Goal: Information Seeking & Learning: Find specific fact

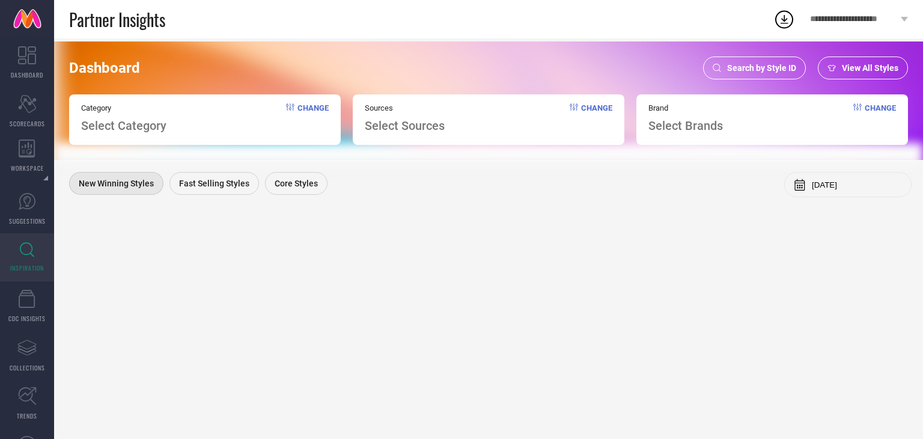
click at [749, 68] on span "Search by Style ID" at bounding box center [761, 68] width 69 height 10
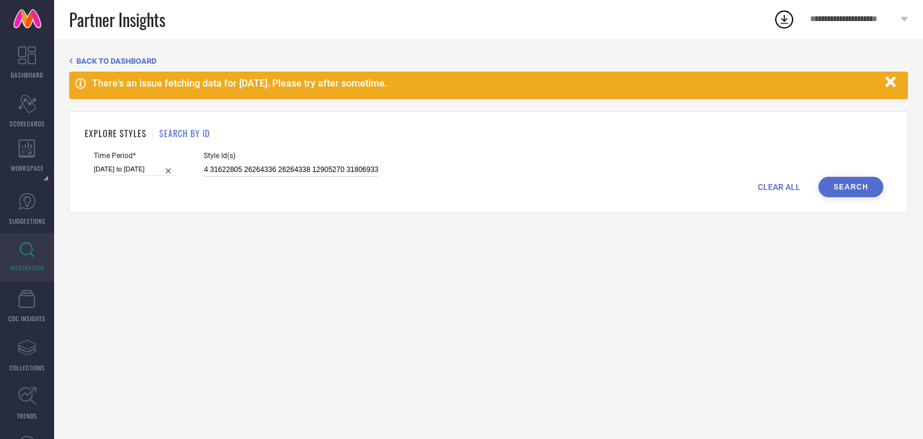
scroll to position [0, 1007]
drag, startPoint x: 204, startPoint y: 169, endPoint x: 533, endPoint y: 175, distance: 329.3
click at [533, 175] on div "Time Period* [DATE] to [DATE] Style Id(s) 11532950 12118764 14804304 12205856 2…" at bounding box center [488, 163] width 789 height 25
type input "1"
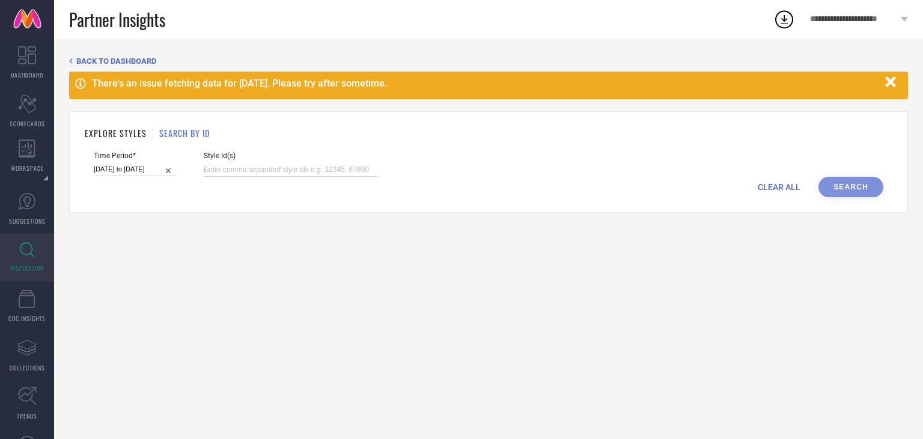
paste input "32965662 32963084 32963451 32963378 32963234 32963083 32963200 32963233 3296566…"
type input "32965662 32963084 32963451 32963378 32963234 32963083 32963200 32963233 3296566…"
click at [135, 174] on input "[DATE] to [DATE]" at bounding box center [135, 169] width 83 height 13
select select "6"
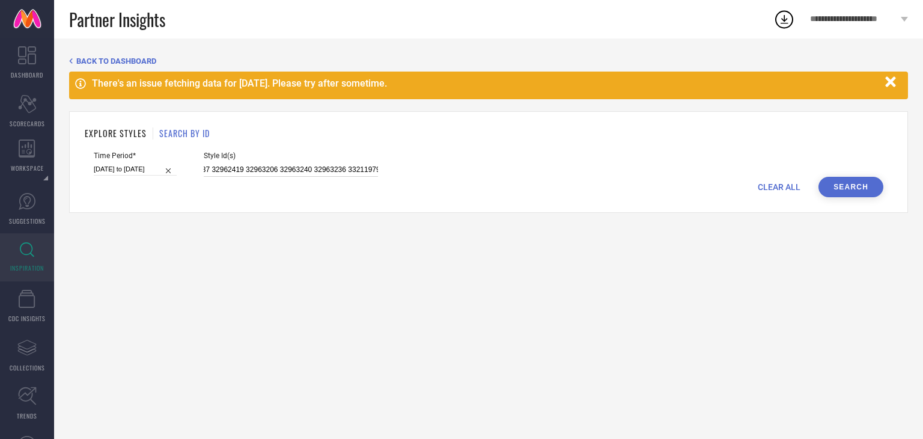
select select "2025"
select select "7"
select select "2025"
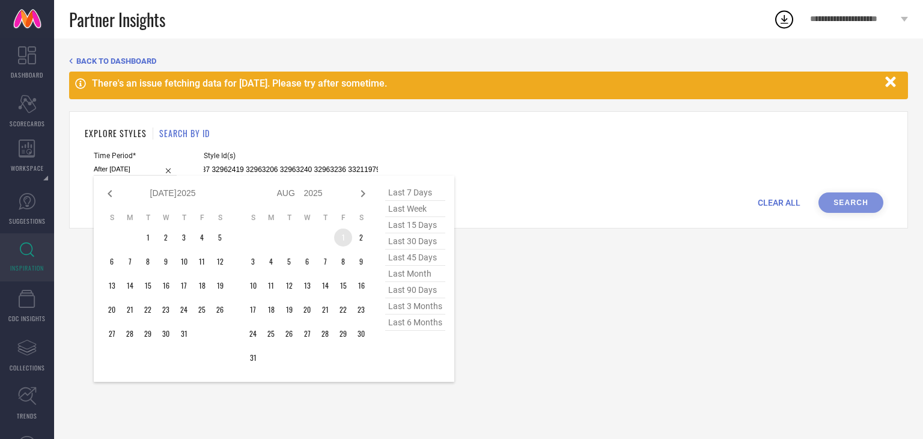
click at [338, 238] on td "1" at bounding box center [343, 237] width 18 height 18
type input "[DATE] to [DATE]"
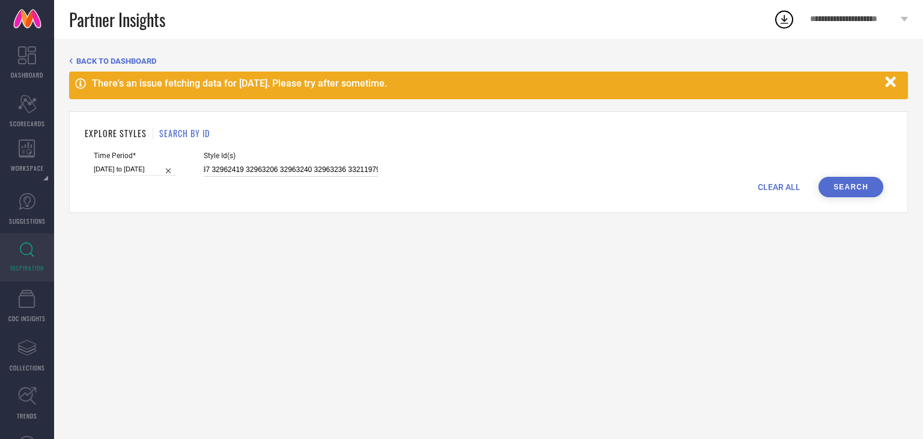
click at [139, 171] on input "[DATE] to [DATE]" at bounding box center [135, 169] width 83 height 13
select select "7"
select select "2025"
select select "8"
select select "2025"
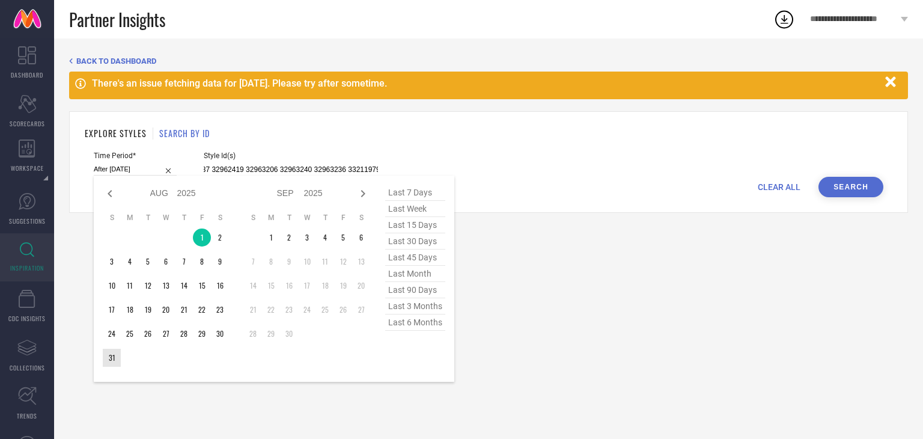
click at [114, 363] on td "31" at bounding box center [112, 357] width 18 height 18
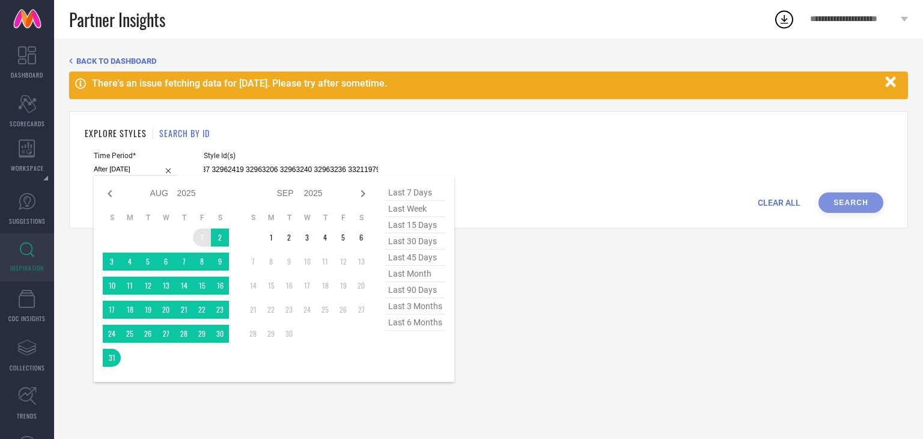
type input "[DATE] to [DATE]"
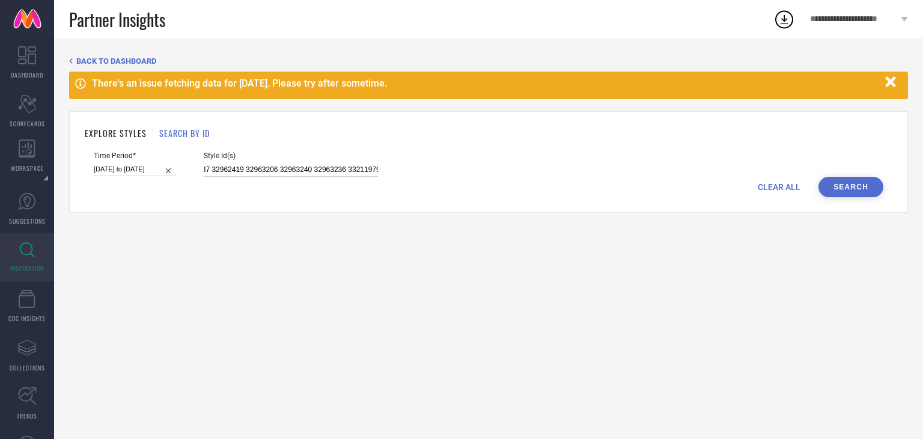
select select "7"
select select "2025"
select select "8"
select select "2025"
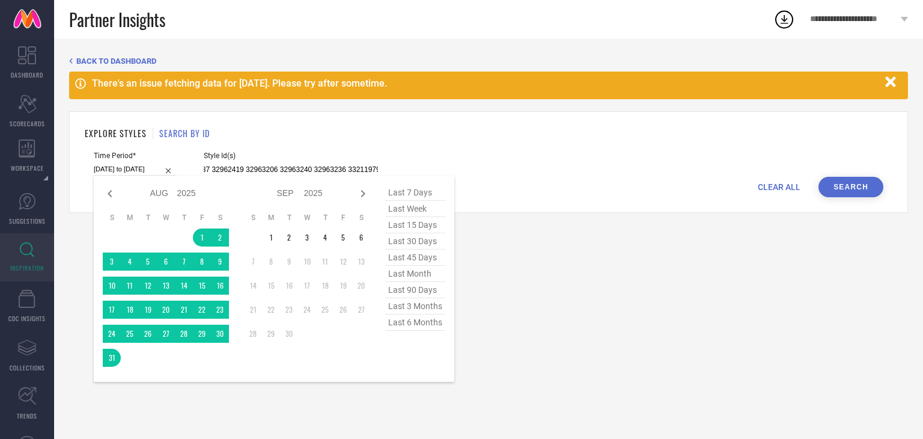
click at [108, 167] on input "[DATE] to [DATE]" at bounding box center [135, 169] width 83 height 13
type input "32965662 32963084 32963451 32963378 32963234 32963083 32963200 32963233 3296566…"
click at [668, 292] on div "BACK TO DASHBOARD There's an issue fetching data for [DATE]. Please try after s…" at bounding box center [488, 238] width 869 height 400
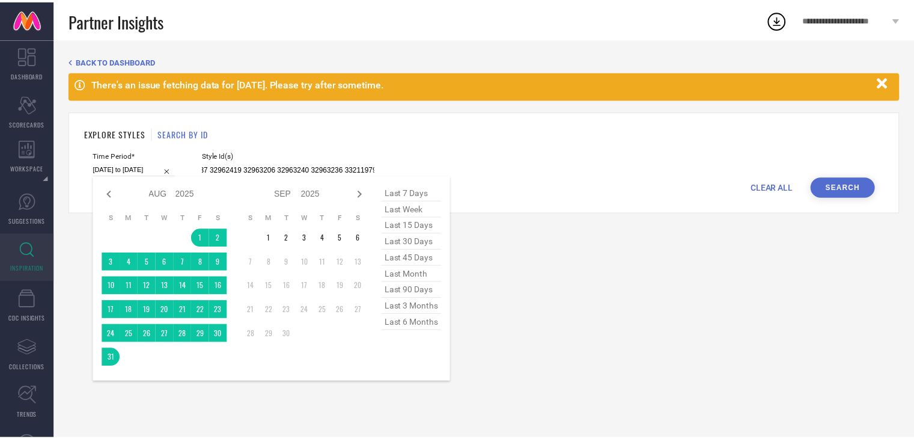
scroll to position [0, 0]
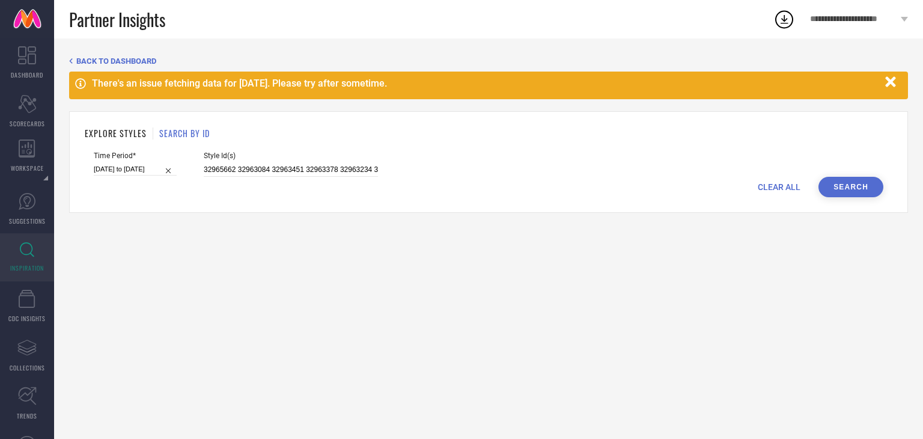
click at [831, 186] on button "Search" at bounding box center [850, 187] width 65 height 20
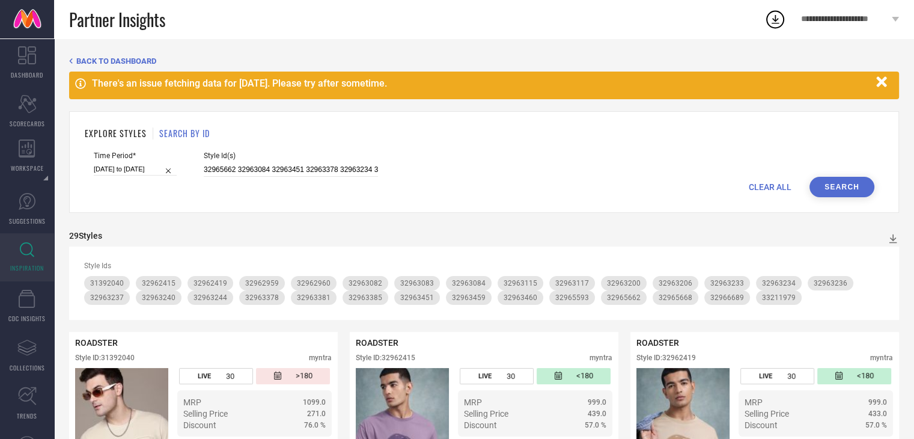
click at [774, 24] on icon at bounding box center [775, 19] width 22 height 22
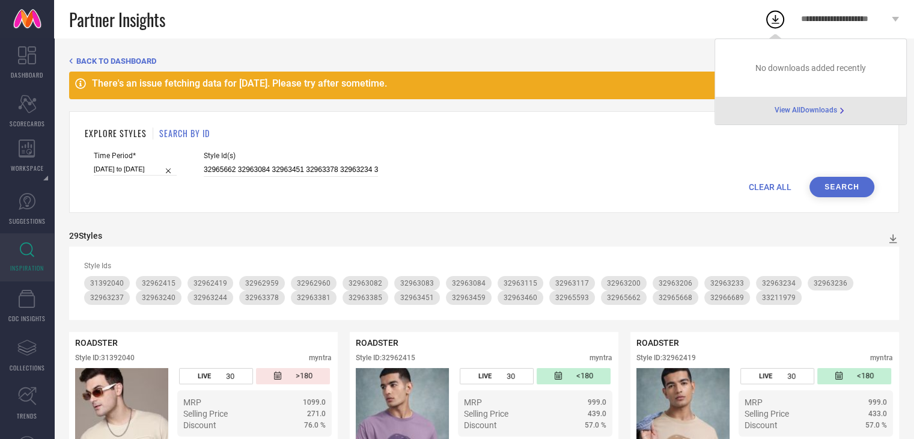
click at [672, 138] on div "EXPLORE STYLES SEARCH BY ID" at bounding box center [484, 133] width 798 height 13
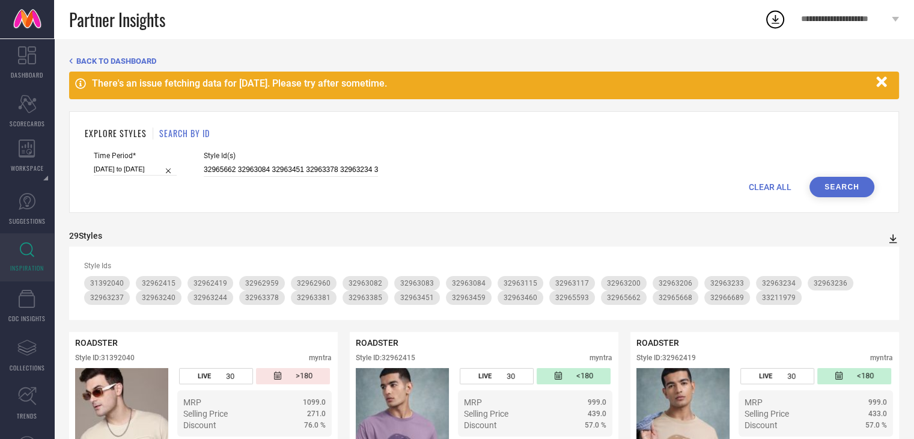
click at [893, 235] on icon at bounding box center [893, 238] width 12 height 12
click at [884, 257] on span "PDF" at bounding box center [880, 260] width 14 height 8
drag, startPoint x: 201, startPoint y: 169, endPoint x: 464, endPoint y: 178, distance: 263.3
click at [476, 177] on form "Time Period* [DATE] to [DATE] Style Id(s) 32965662 32963084 32963451 32963378 3…" at bounding box center [484, 174] width 798 height 46
click at [458, 177] on div "CLEAR ALL Search" at bounding box center [484, 187] width 780 height 20
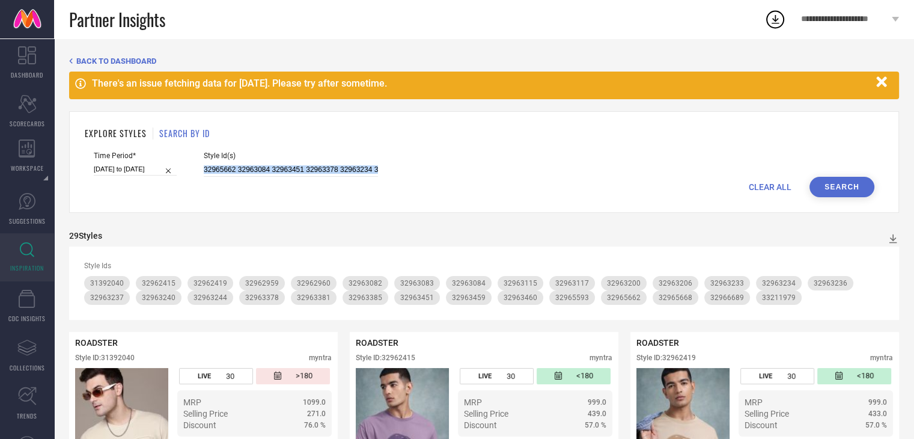
drag, startPoint x: 202, startPoint y: 168, endPoint x: 563, endPoint y: 181, distance: 361.3
click at [563, 181] on form "Time Period* [DATE] to [DATE] Style Id(s) 32965662 32963084 32963451 32963378 3…" at bounding box center [484, 174] width 798 height 46
click at [704, 165] on div "Time Period* [DATE] to [DATE] Style Id(s) 32965662 32963084 32963451 32963378 3…" at bounding box center [484, 163] width 780 height 25
select select "7"
select select "2025"
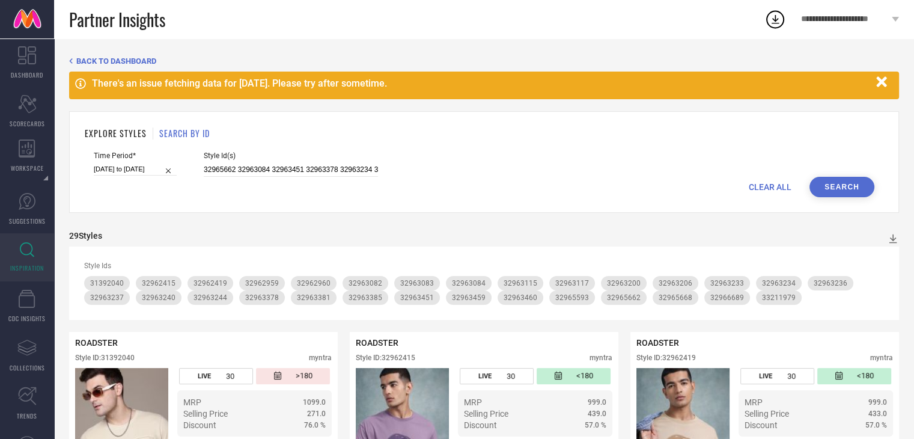
select select "8"
select select "2025"
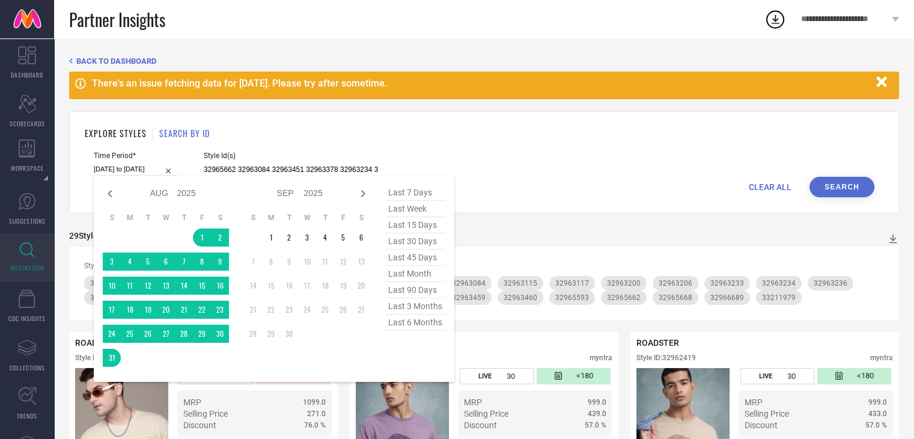
click at [133, 174] on input "[DATE] to [DATE]" at bounding box center [135, 169] width 83 height 13
click at [724, 177] on div "CLEAR ALL Search" at bounding box center [484, 187] width 780 height 20
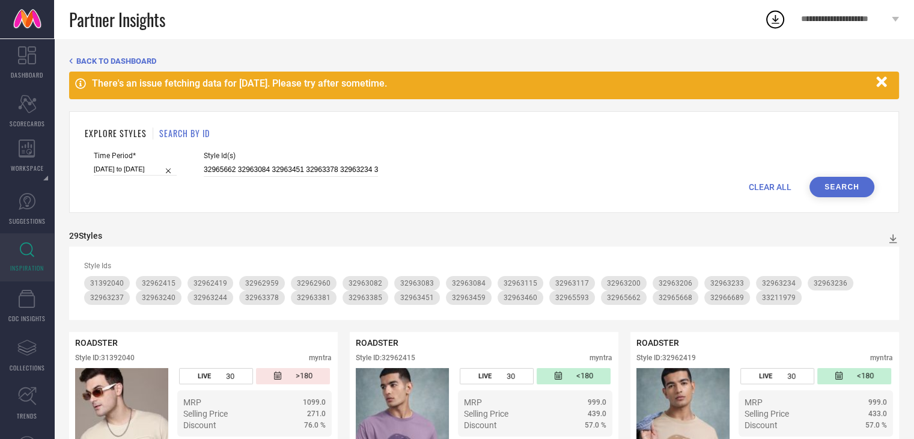
click at [772, 188] on span "CLEAR ALL" at bounding box center [770, 187] width 43 height 10
click at [130, 168] on input at bounding box center [135, 169] width 83 height 13
select select "8"
select select "2025"
select select "9"
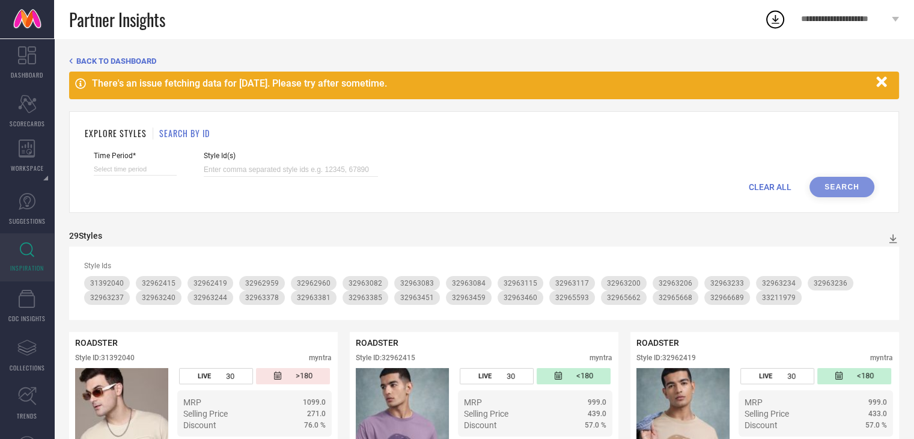
select select "2025"
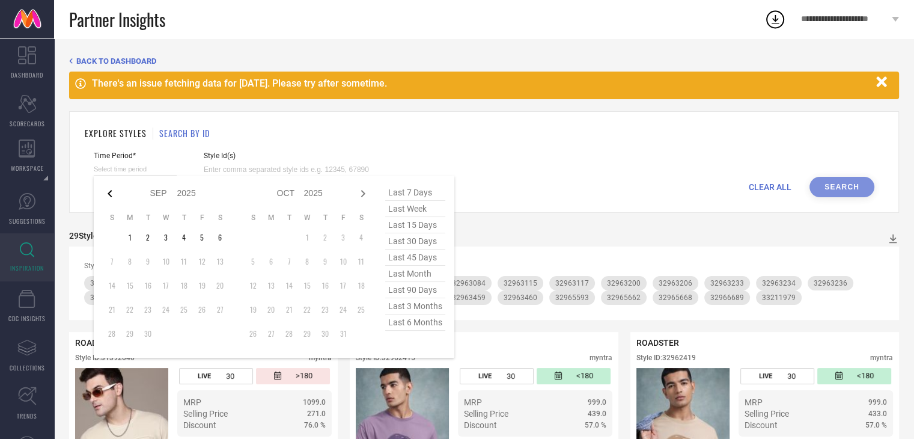
click at [115, 192] on icon at bounding box center [110, 193] width 14 height 14
select select "7"
select select "2025"
select select "8"
select select "2025"
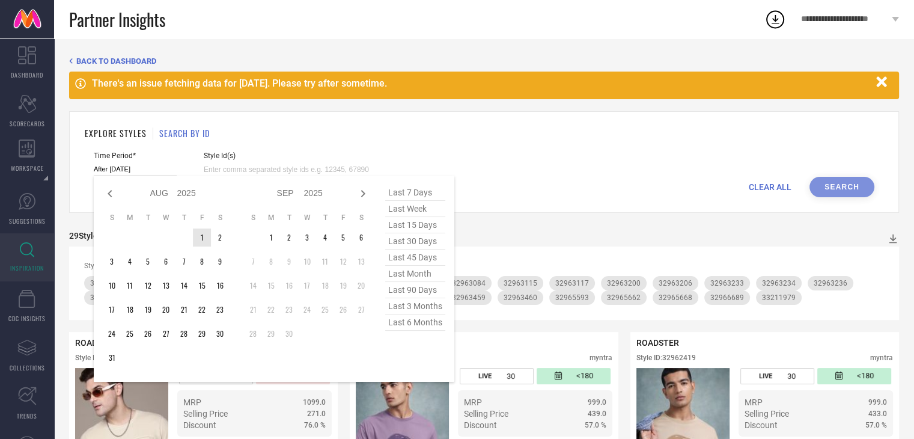
click at [198, 235] on td "1" at bounding box center [202, 237] width 18 height 18
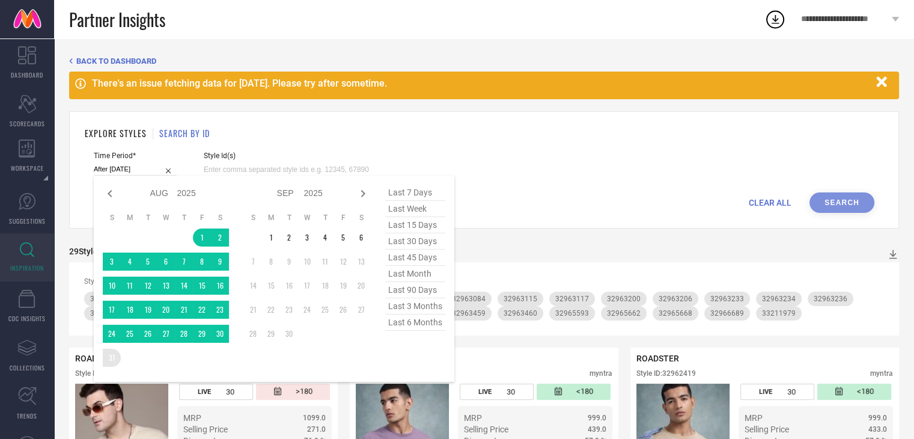
type input "[DATE] to [DATE]"
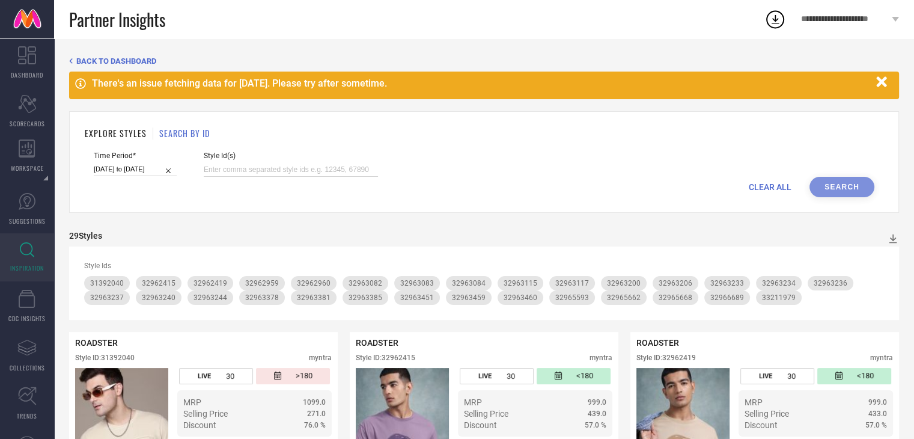
click at [237, 166] on input at bounding box center [291, 170] width 174 height 14
paste input "11532950 12118764 14804304 12205856 11462768 11544928 12003950 10938984 1290527…"
type input "11532950 12118764 14804304 12205856 11462768 11544928 12003950 10938984 1290527…"
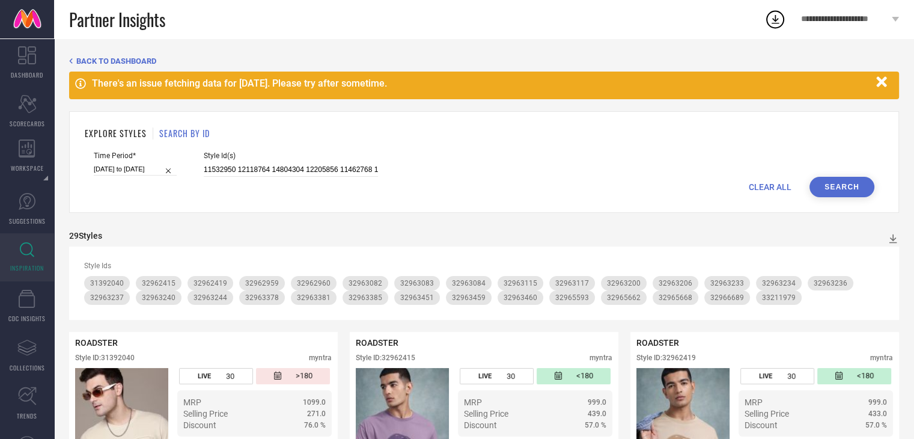
click at [859, 187] on button "Search" at bounding box center [841, 187] width 65 height 20
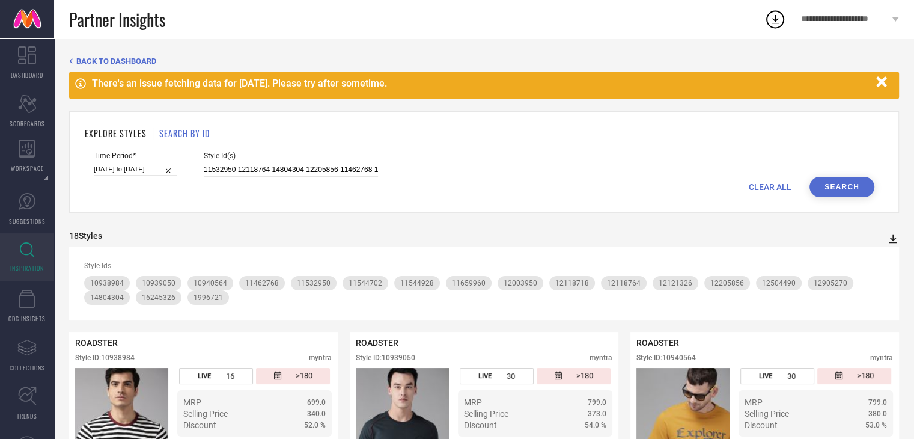
click at [894, 238] on icon at bounding box center [893, 238] width 12 height 12
click at [880, 260] on span "PDF" at bounding box center [880, 260] width 14 height 8
click at [891, 238] on icon at bounding box center [893, 238] width 12 height 12
click at [874, 260] on span "PDF" at bounding box center [880, 260] width 14 height 8
click at [891, 237] on icon at bounding box center [893, 238] width 12 height 12
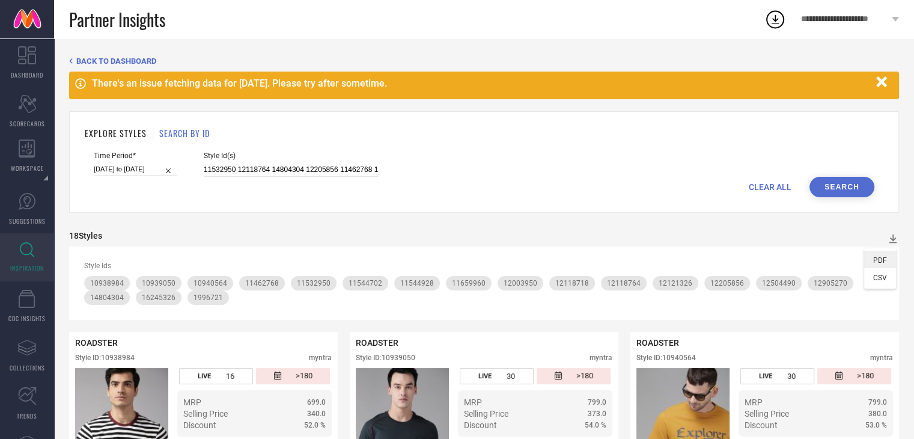
click at [874, 258] on span "PDF" at bounding box center [880, 260] width 14 height 8
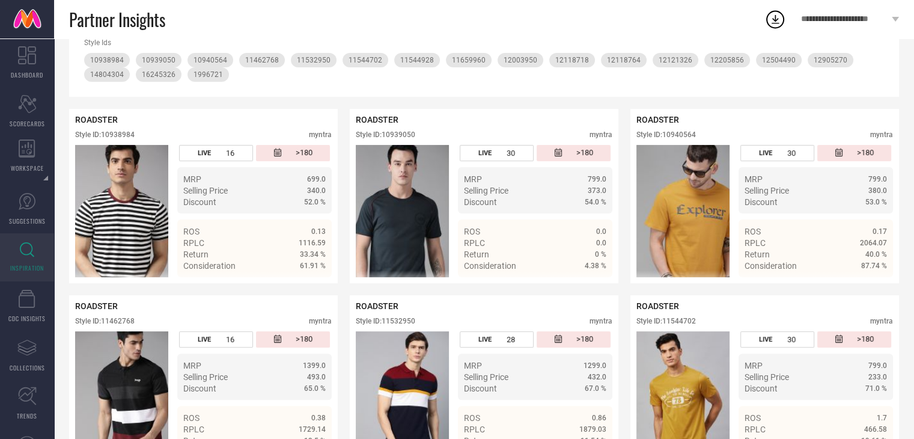
scroll to position [120, 0]
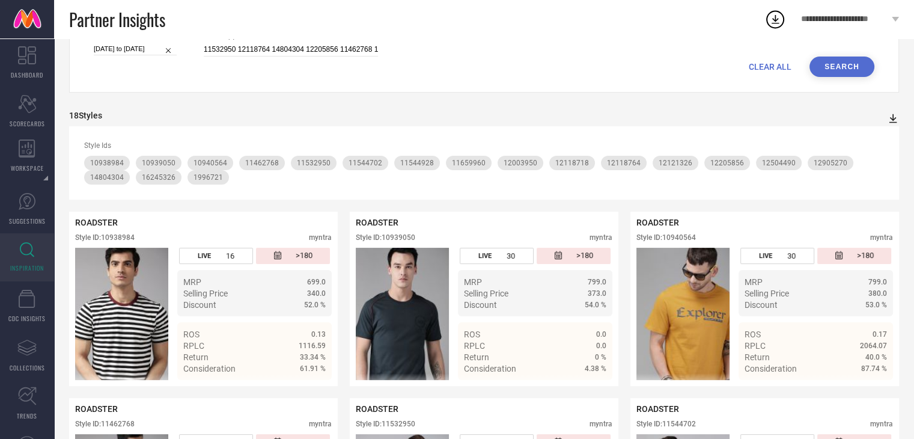
click at [894, 119] on icon at bounding box center [893, 118] width 12 height 12
click at [876, 139] on span "PDF" at bounding box center [880, 140] width 14 height 8
click at [771, 15] on icon at bounding box center [775, 19] width 22 height 22
click at [508, 118] on div "18 Styles" at bounding box center [484, 119] width 830 height 16
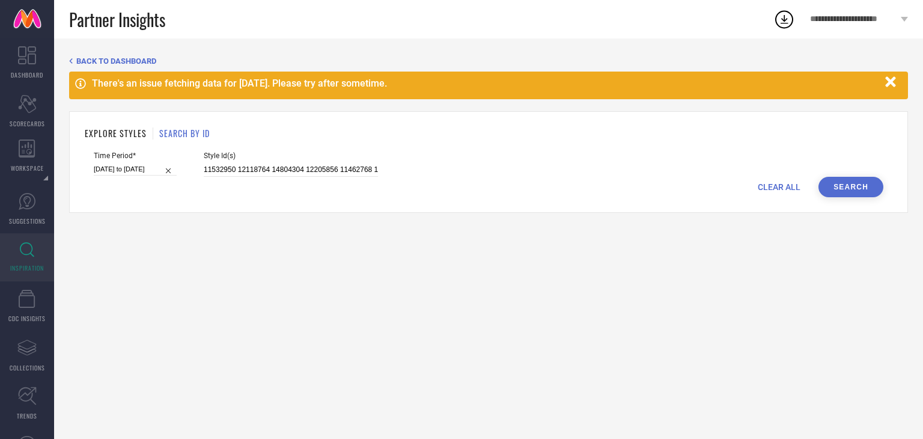
click at [123, 133] on h1 "EXPLORE STYLES" at bounding box center [116, 133] width 62 height 13
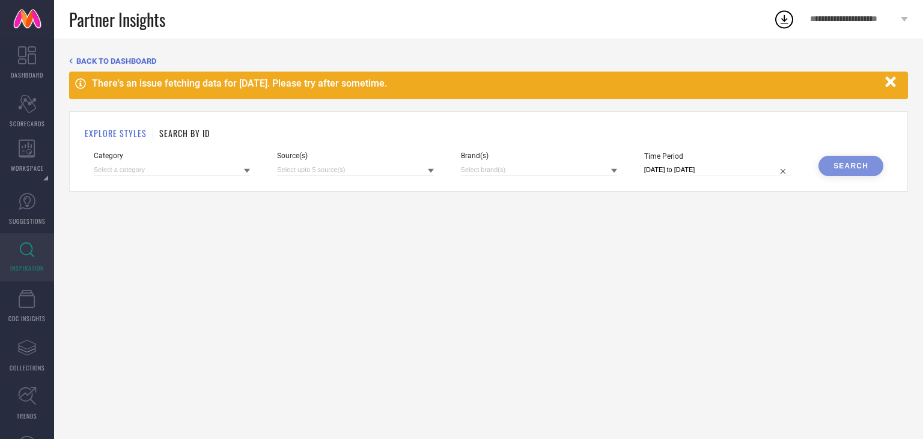
click at [192, 129] on h1 "SEARCH BY ID" at bounding box center [184, 133] width 50 height 13
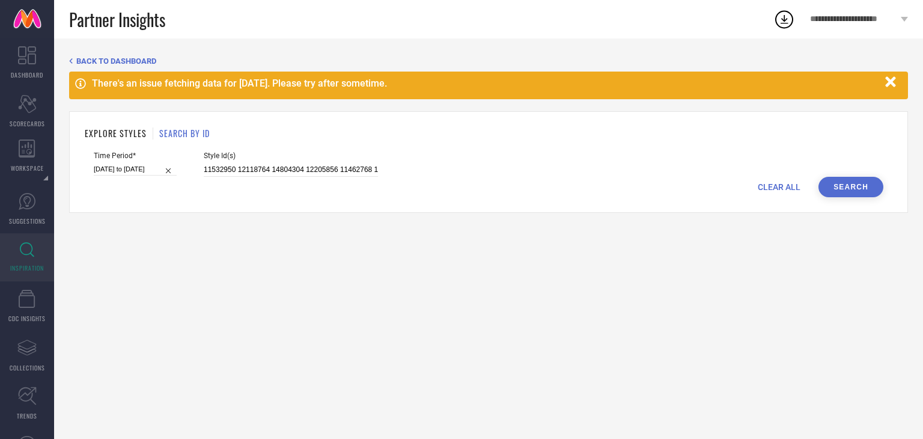
select select "7"
select select "2025"
select select "8"
select select "2025"
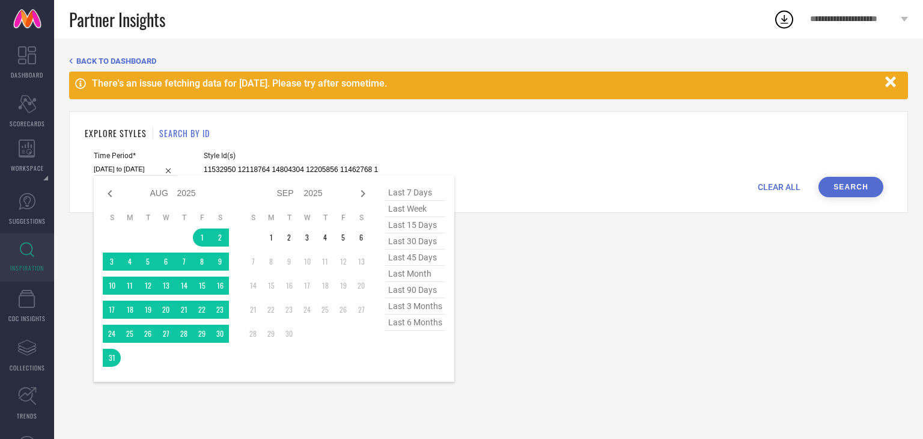
click at [136, 165] on input "[DATE] to [DATE]" at bounding box center [135, 169] width 83 height 13
click at [762, 183] on span "CLEAR ALL" at bounding box center [779, 187] width 43 height 10
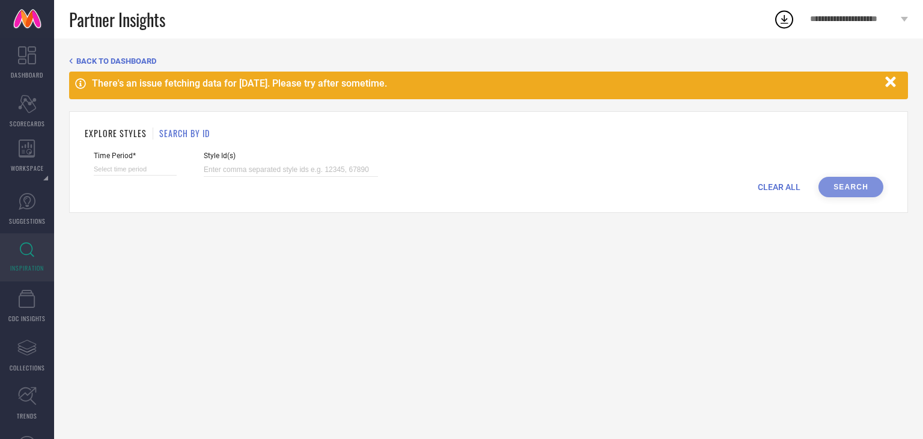
click at [120, 162] on div "Time Period*" at bounding box center [135, 163] width 83 height 25
click at [119, 166] on input at bounding box center [135, 169] width 83 height 13
select select "8"
select select "2025"
select select "9"
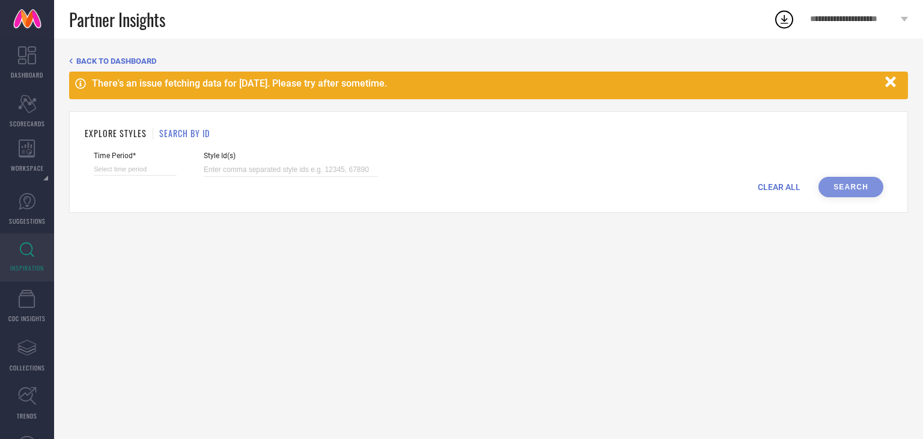
select select "2025"
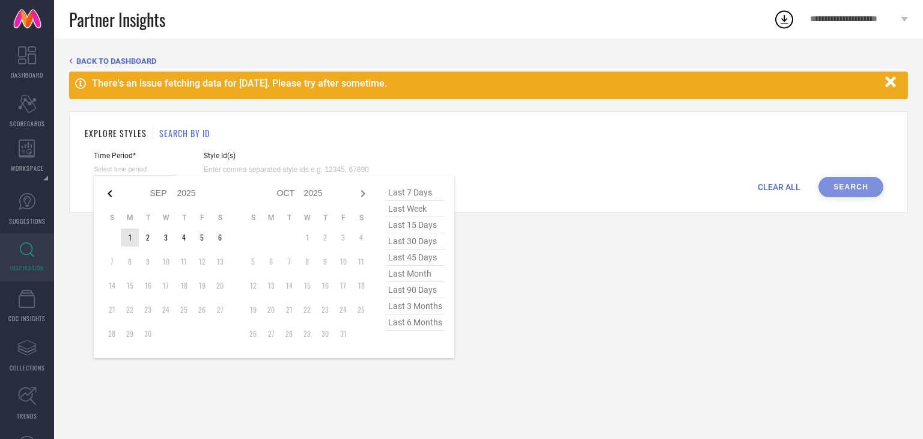
click at [113, 196] on icon at bounding box center [110, 193] width 14 height 14
select select "7"
select select "2025"
select select "8"
select select "2025"
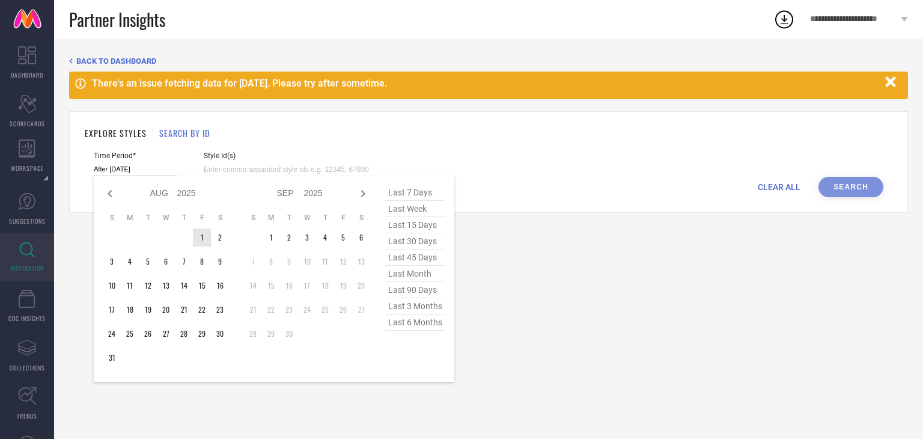
click at [201, 237] on td "1" at bounding box center [202, 237] width 18 height 18
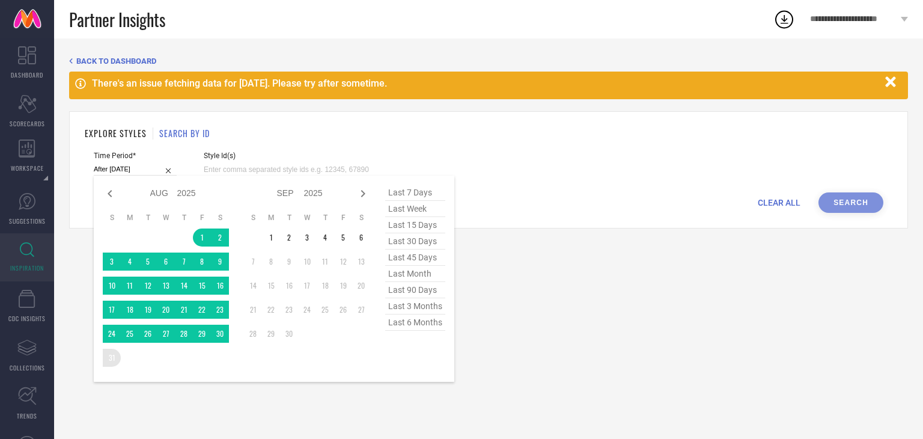
type input "[DATE] to [DATE]"
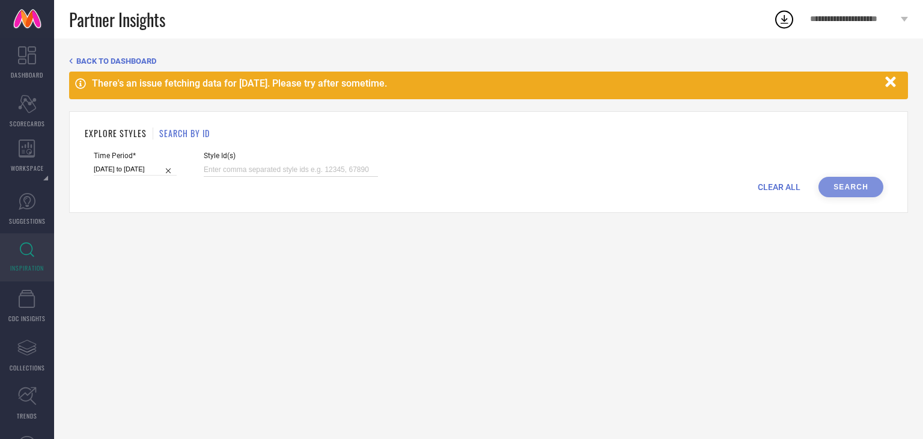
click at [260, 173] on input at bounding box center [291, 170] width 174 height 14
paste input "11532950 12118764 14804304 12205856 11462768 11544928 12003950 10938984 1290527…"
type input "11532950 12118764 14804304 12205856 11462768 11544928 12003950 10938984 1290527…"
click at [846, 186] on button "Search" at bounding box center [850, 187] width 65 height 20
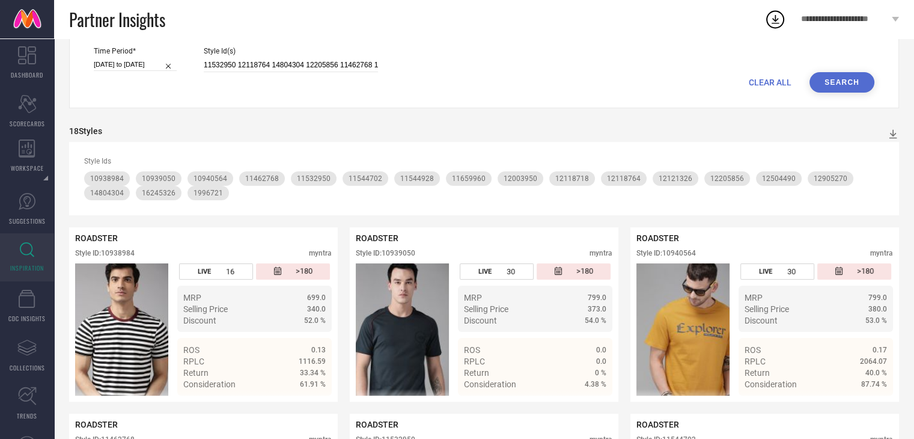
scroll to position [120, 0]
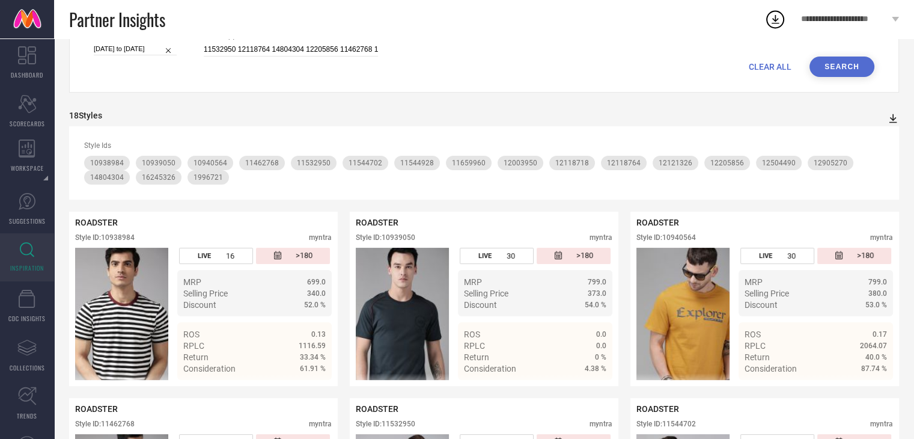
click at [894, 115] on icon at bounding box center [893, 118] width 12 height 12
click at [881, 141] on span "PDF" at bounding box center [880, 140] width 14 height 8
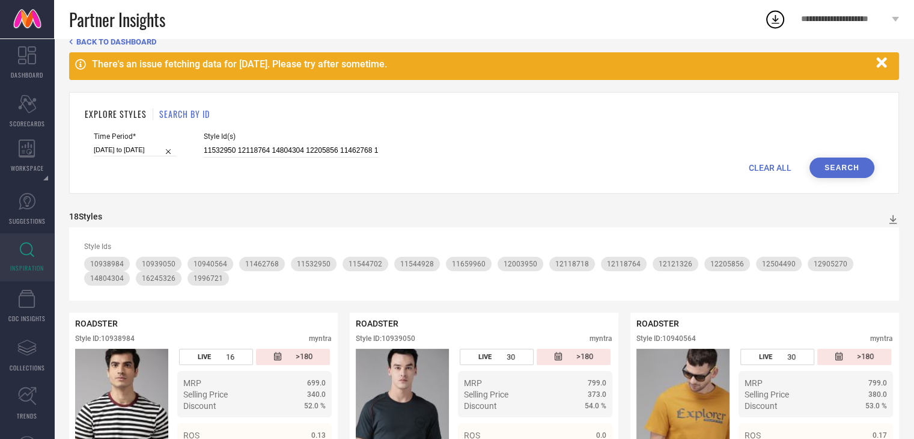
scroll to position [0, 0]
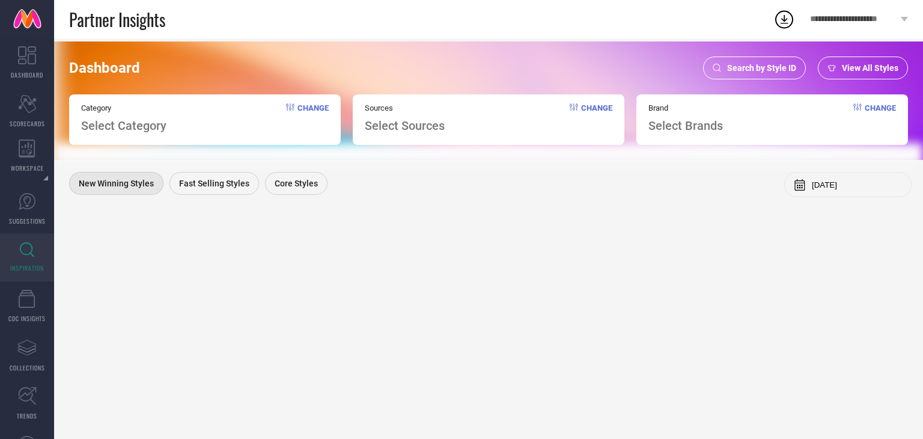
click at [765, 70] on span "Search by Style ID" at bounding box center [761, 68] width 69 height 10
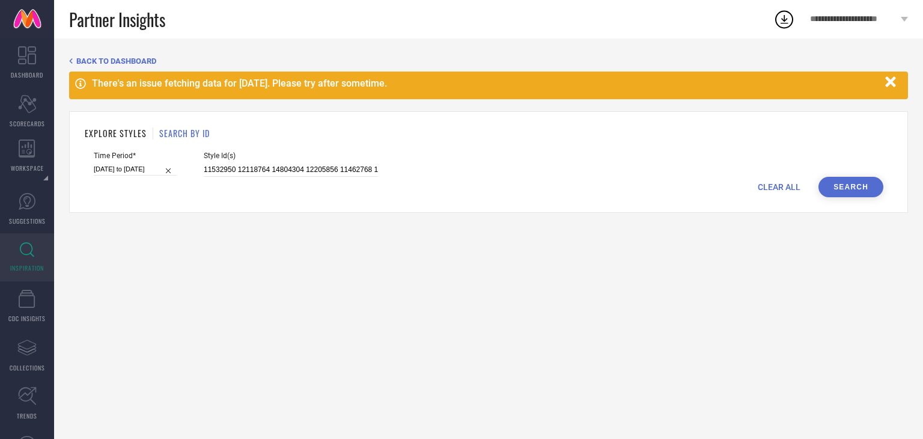
click at [123, 169] on input "[DATE] to [DATE]" at bounding box center [135, 169] width 83 height 13
select select "7"
select select "2025"
select select "8"
select select "2025"
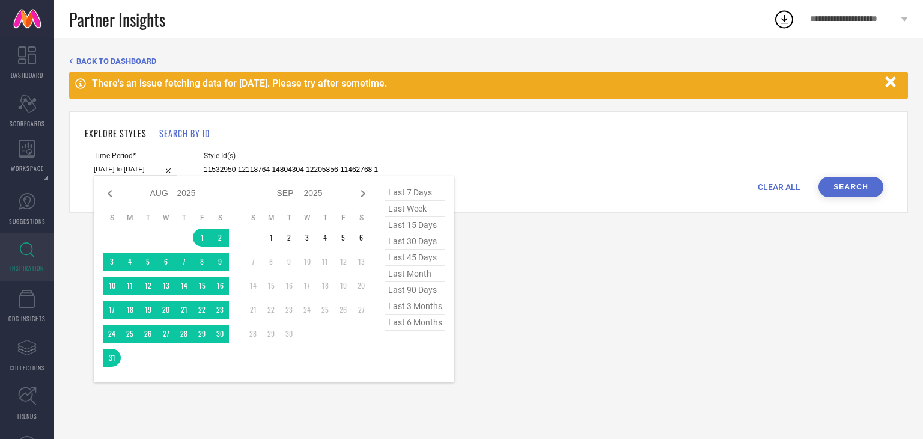
click at [557, 133] on div "EXPLORE STYLES SEARCH BY ID" at bounding box center [488, 133] width 807 height 13
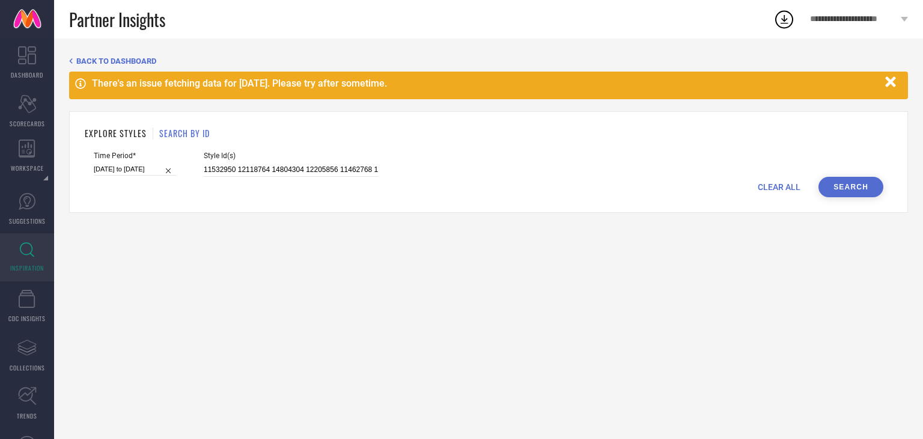
click at [774, 188] on span "CLEAR ALL" at bounding box center [779, 187] width 43 height 10
click at [135, 166] on input at bounding box center [135, 169] width 83 height 13
select select "8"
select select "2025"
select select "9"
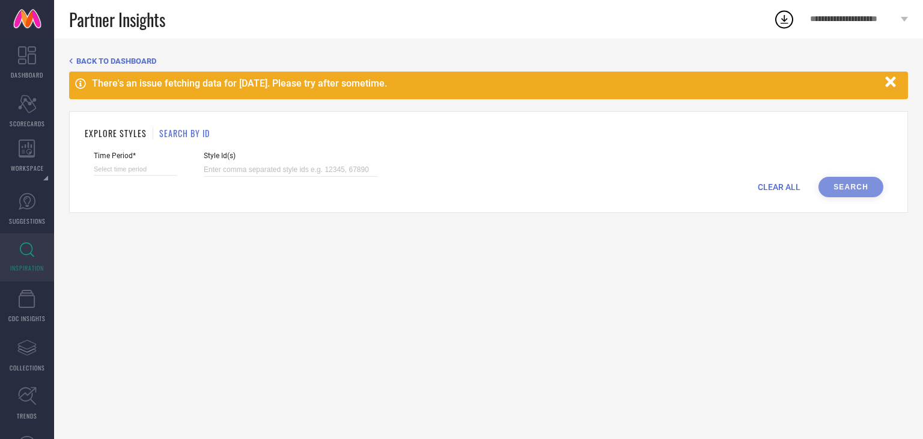
select select "2025"
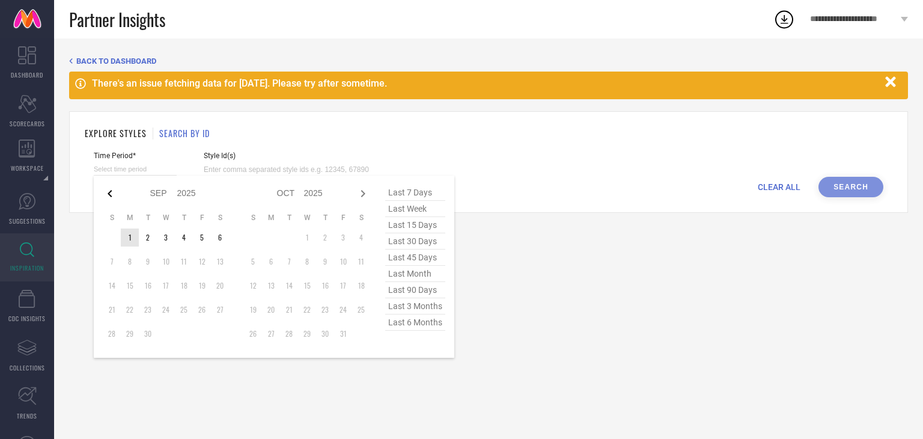
click at [111, 195] on icon at bounding box center [110, 193] width 4 height 7
select select "7"
select select "2025"
select select "8"
select select "2025"
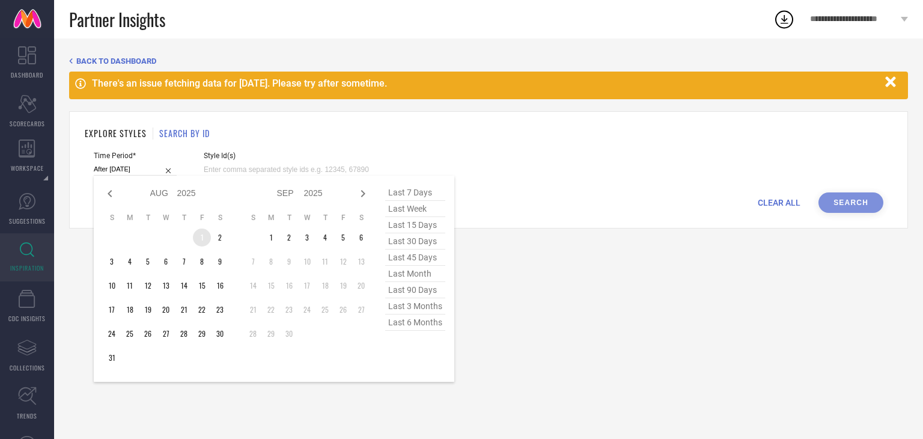
click at [209, 232] on td "1" at bounding box center [202, 237] width 18 height 18
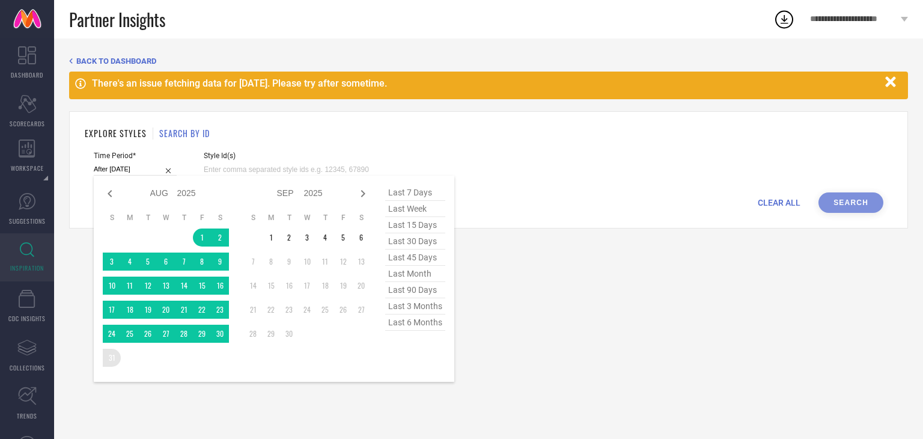
type input "[DATE] to [DATE]"
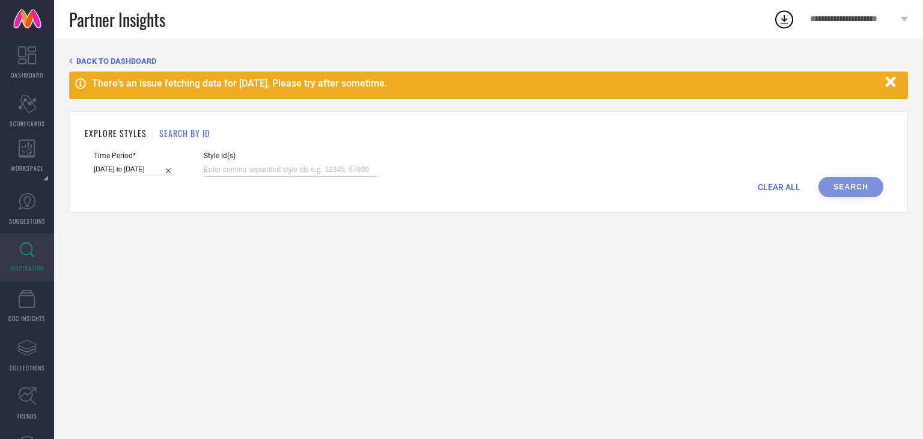
click at [260, 168] on input at bounding box center [291, 170] width 174 height 14
click at [212, 168] on input at bounding box center [291, 170] width 174 height 14
paste input "23331938 31622805 26264336 26264338 31806933 23825672 31622804 31228545 3122854…"
type input "23331938 31622805 26264336 26264338 31806933 23825672 31622804 31228545 3122854…"
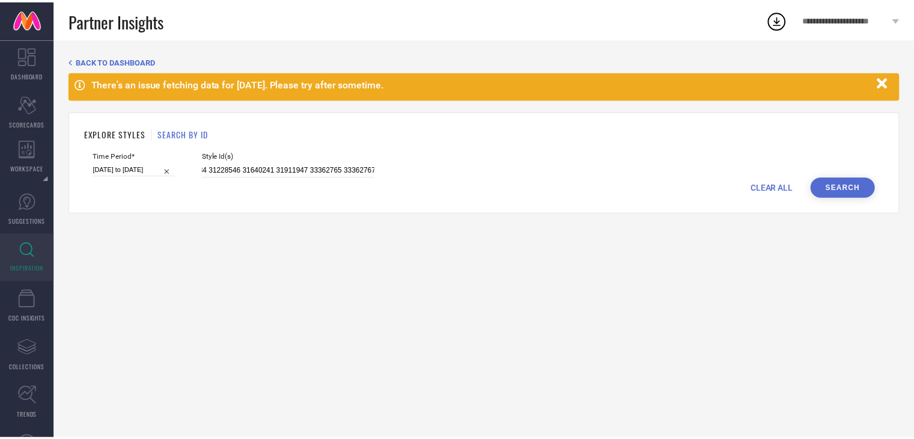
scroll to position [0, 0]
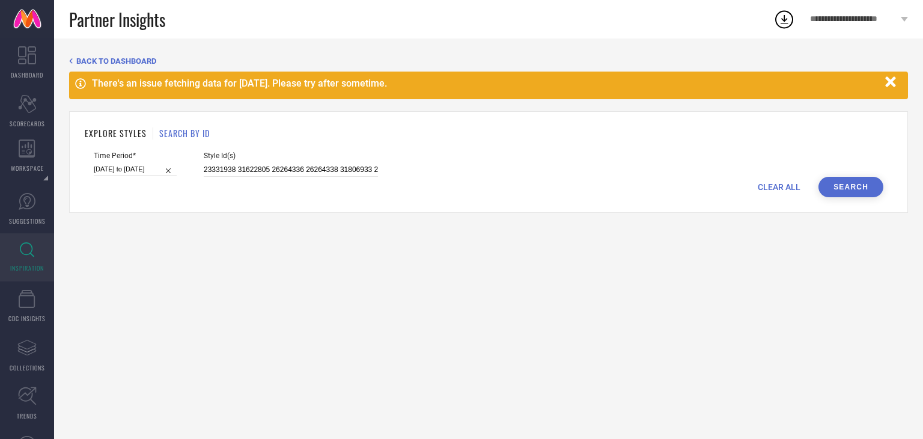
click at [836, 190] on button "Search" at bounding box center [850, 187] width 65 height 20
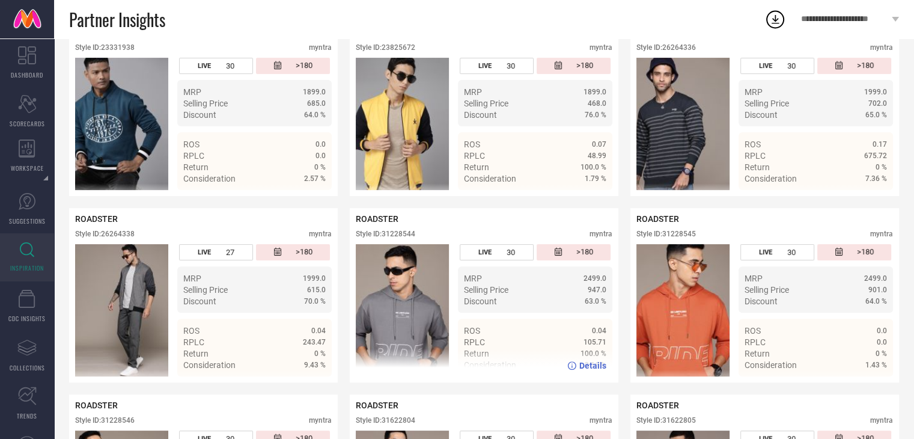
scroll to position [4, 0]
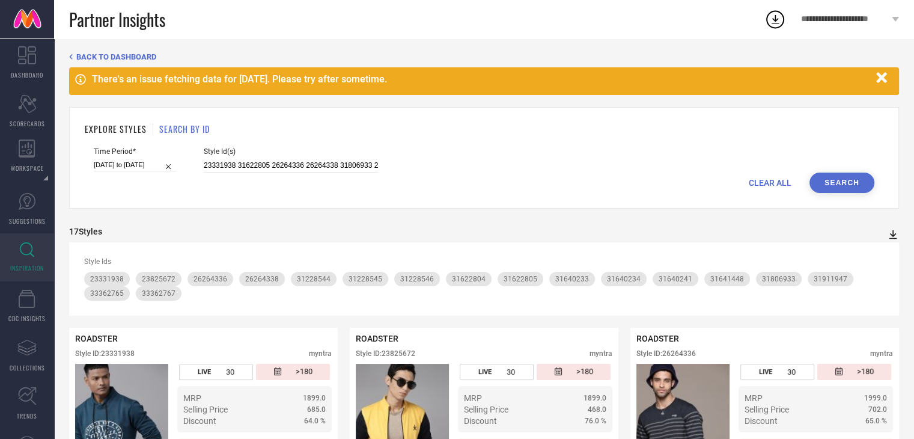
click at [890, 235] on icon at bounding box center [893, 234] width 12 height 12
click at [870, 257] on li "PDF" at bounding box center [880, 254] width 32 height 17
click at [481, 190] on div "CLEAR ALL Search" at bounding box center [484, 182] width 780 height 20
